Goal: Navigation & Orientation: Find specific page/section

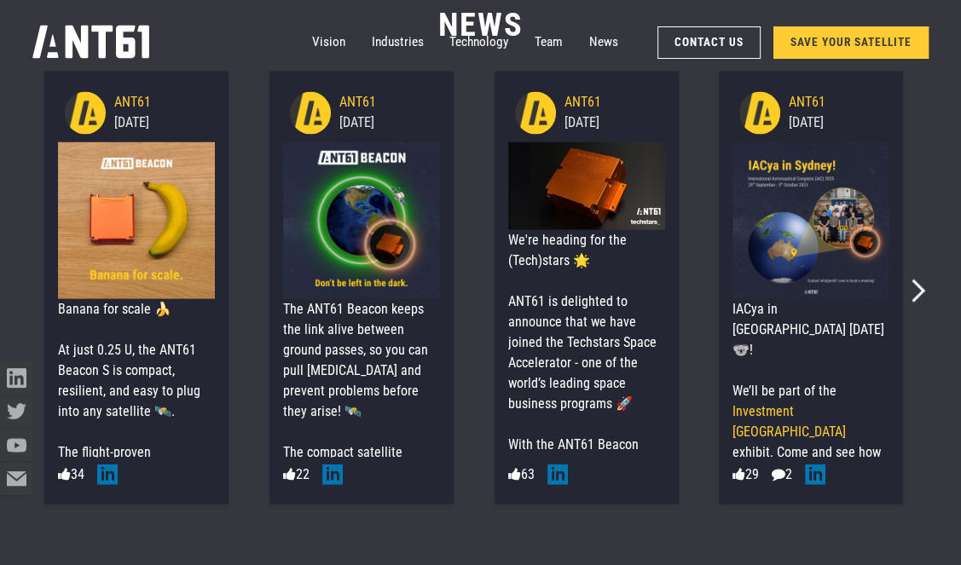
scroll to position [6767, 0]
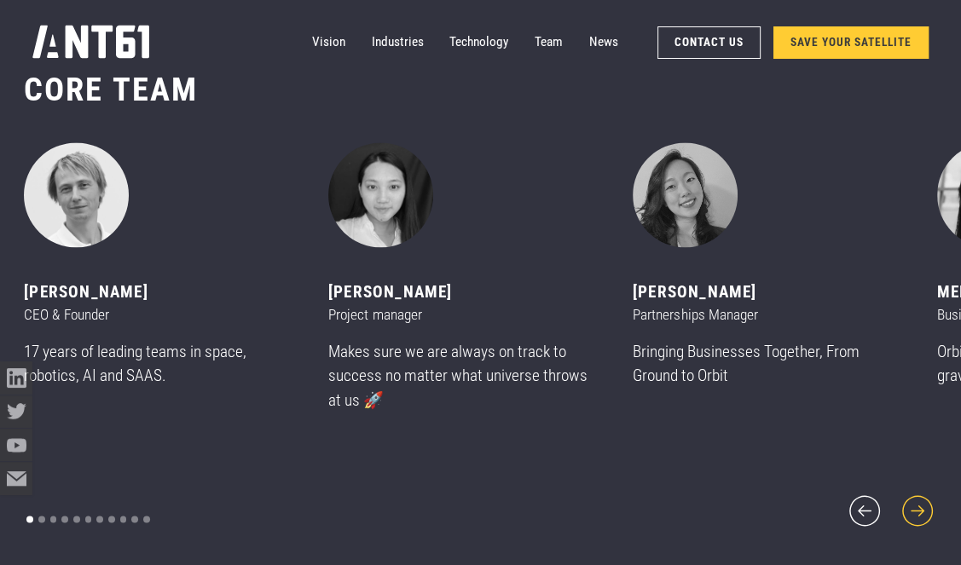
click at [914, 491] on icon "next slide" at bounding box center [917, 510] width 39 height 39
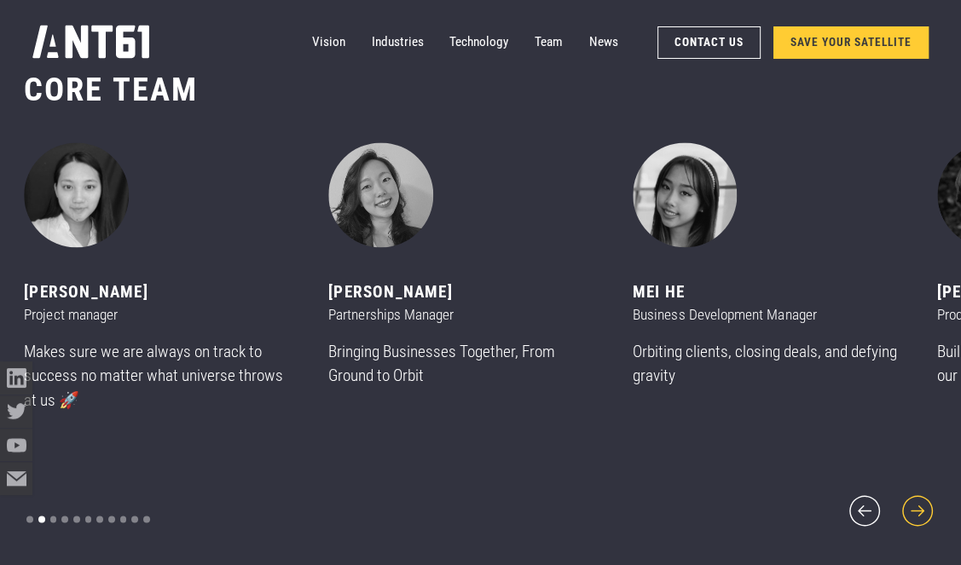
click at [914, 491] on icon "next slide" at bounding box center [917, 510] width 39 height 39
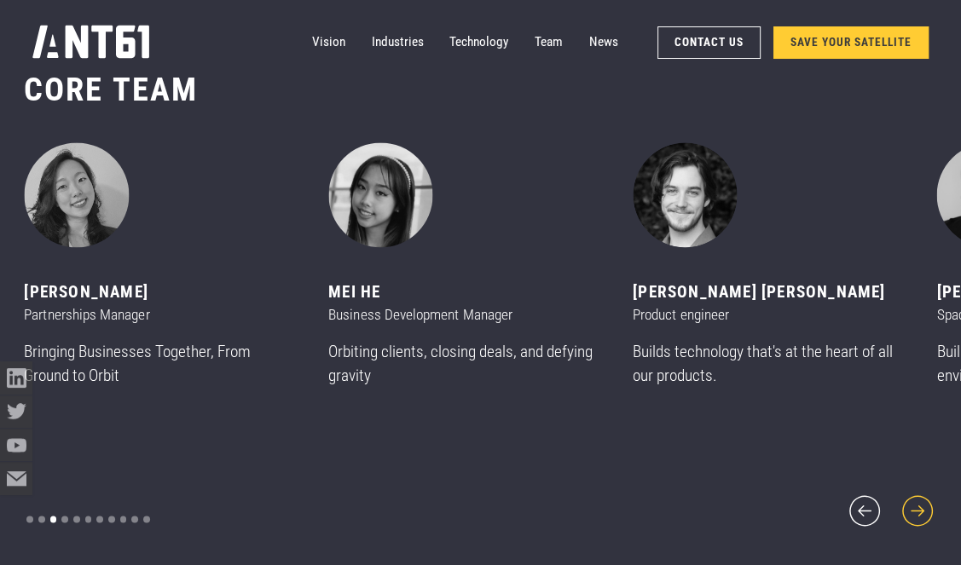
click at [914, 491] on icon "next slide" at bounding box center [917, 510] width 39 height 39
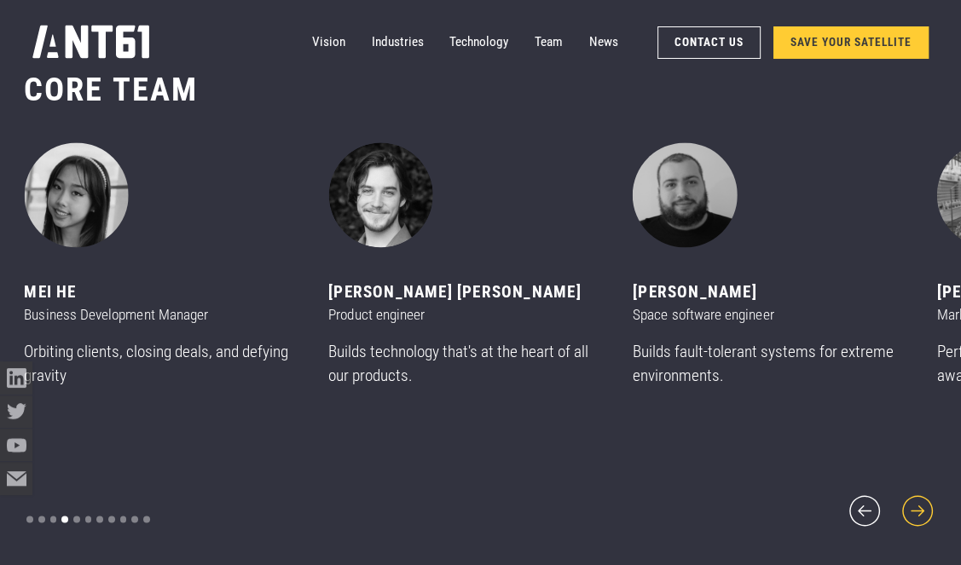
click at [914, 491] on icon "next slide" at bounding box center [917, 510] width 39 height 39
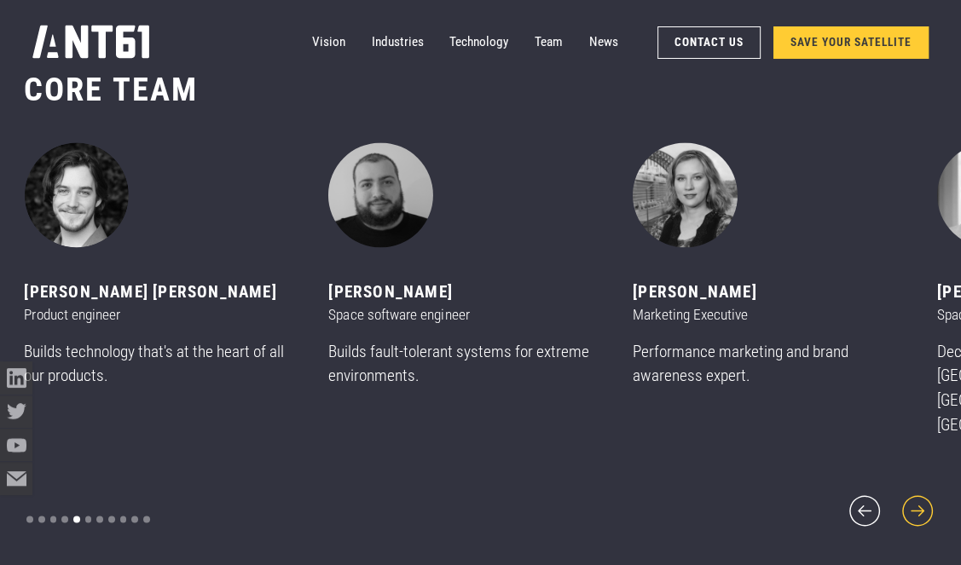
click at [914, 491] on icon "next slide" at bounding box center [917, 510] width 39 height 39
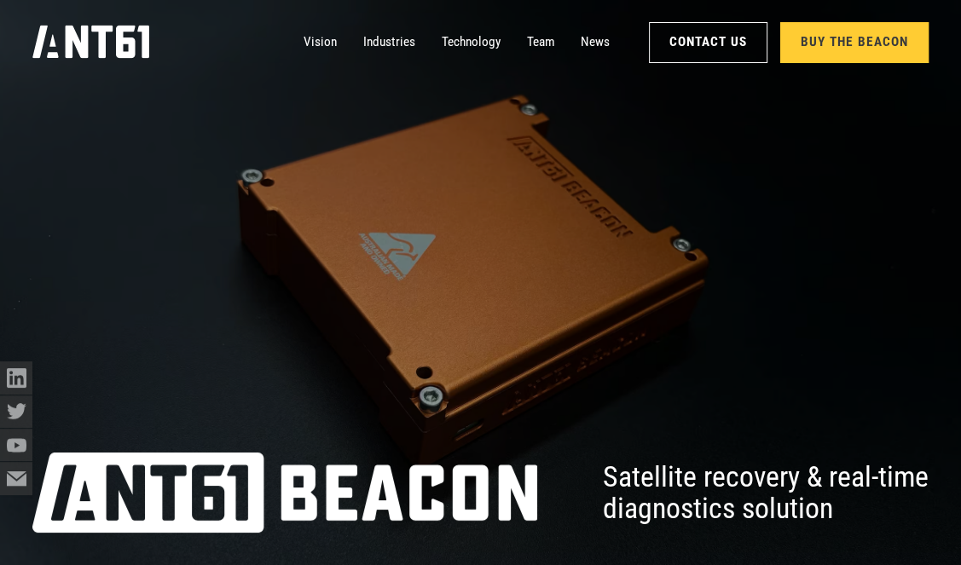
click at [262, 135] on div at bounding box center [480, 282] width 961 height 565
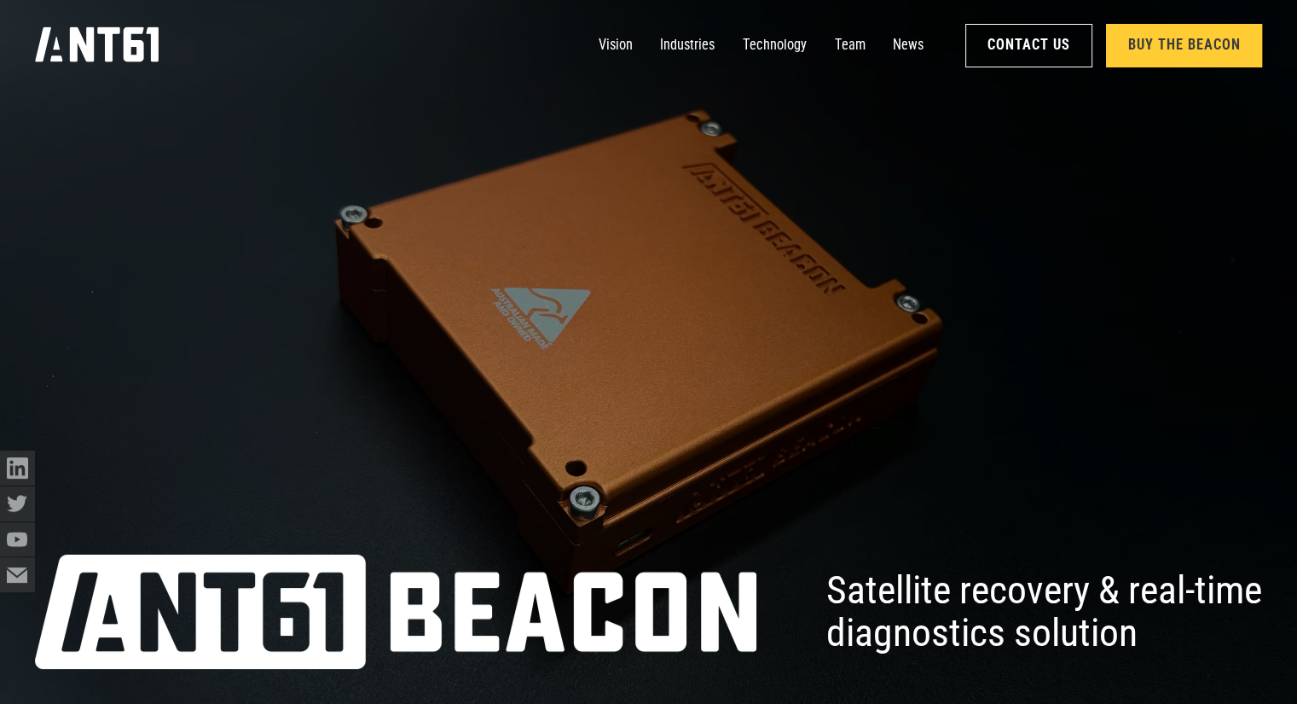
click at [601, 257] on div at bounding box center [648, 352] width 1297 height 704
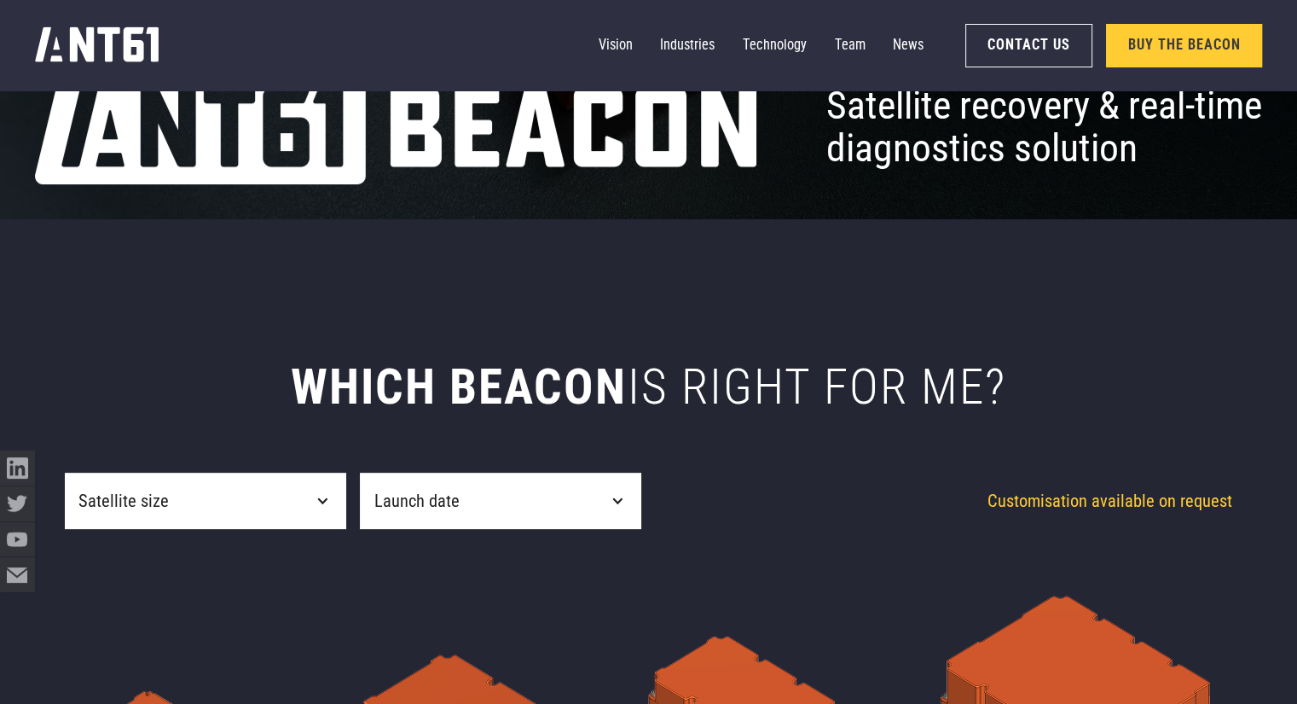
scroll to position [269, 0]
